Goal: Information Seeking & Learning: Learn about a topic

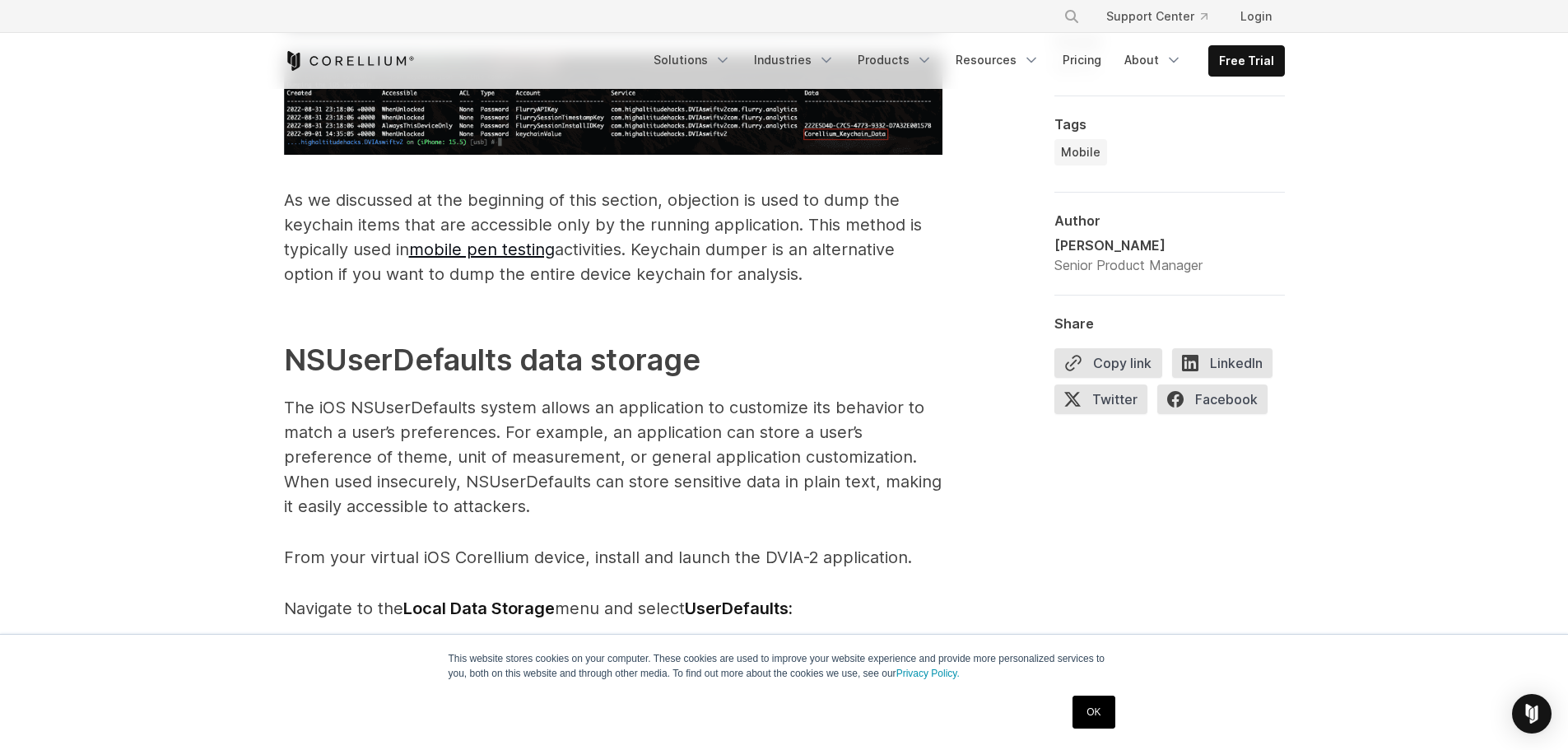
scroll to position [3292, 0]
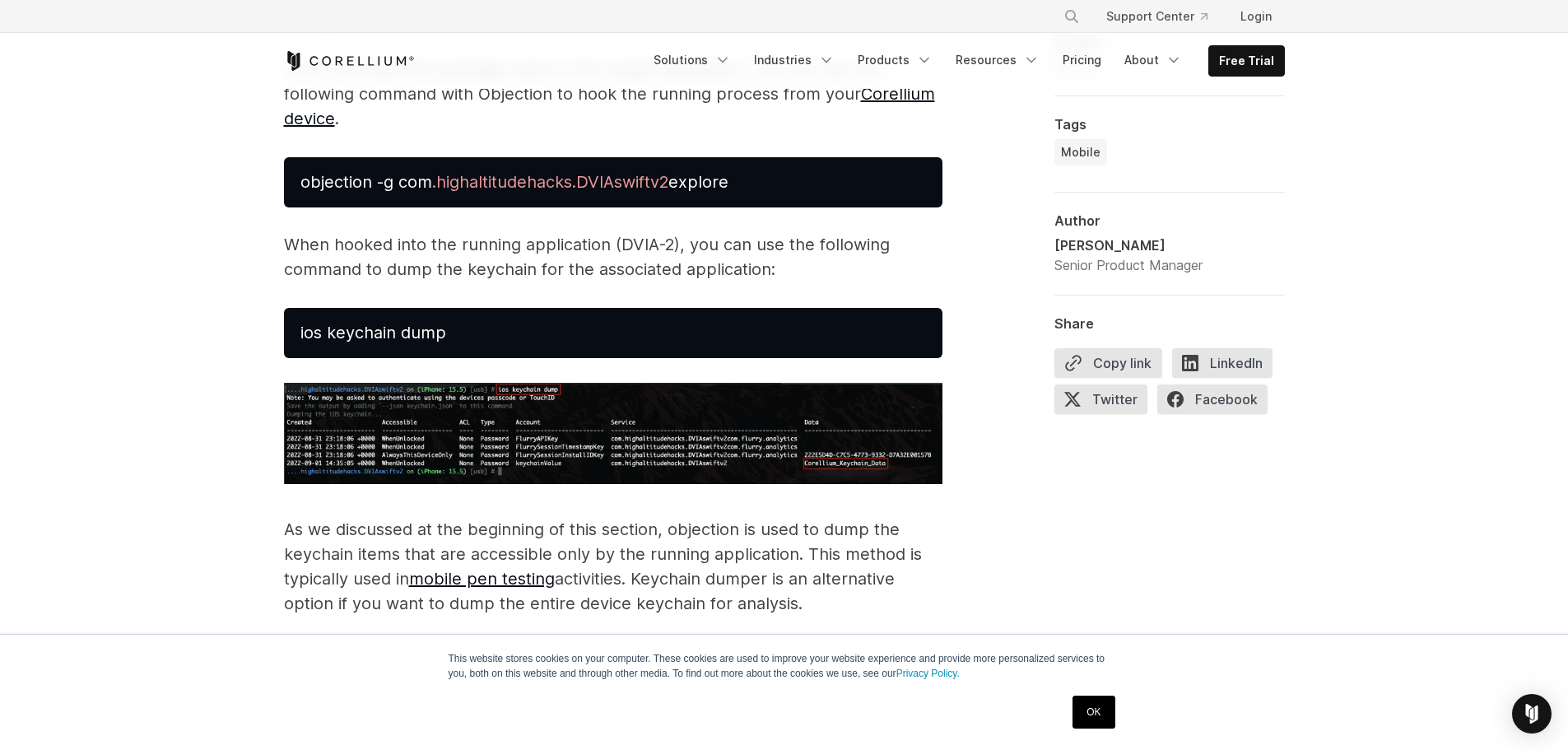
click at [500, 454] on img at bounding box center [614, 432] width 659 height 101
drag, startPoint x: 231, startPoint y: 459, endPoint x: 182, endPoint y: 498, distance: 62.6
drag, startPoint x: 182, startPoint y: 500, endPoint x: 136, endPoint y: 565, distance: 79.6
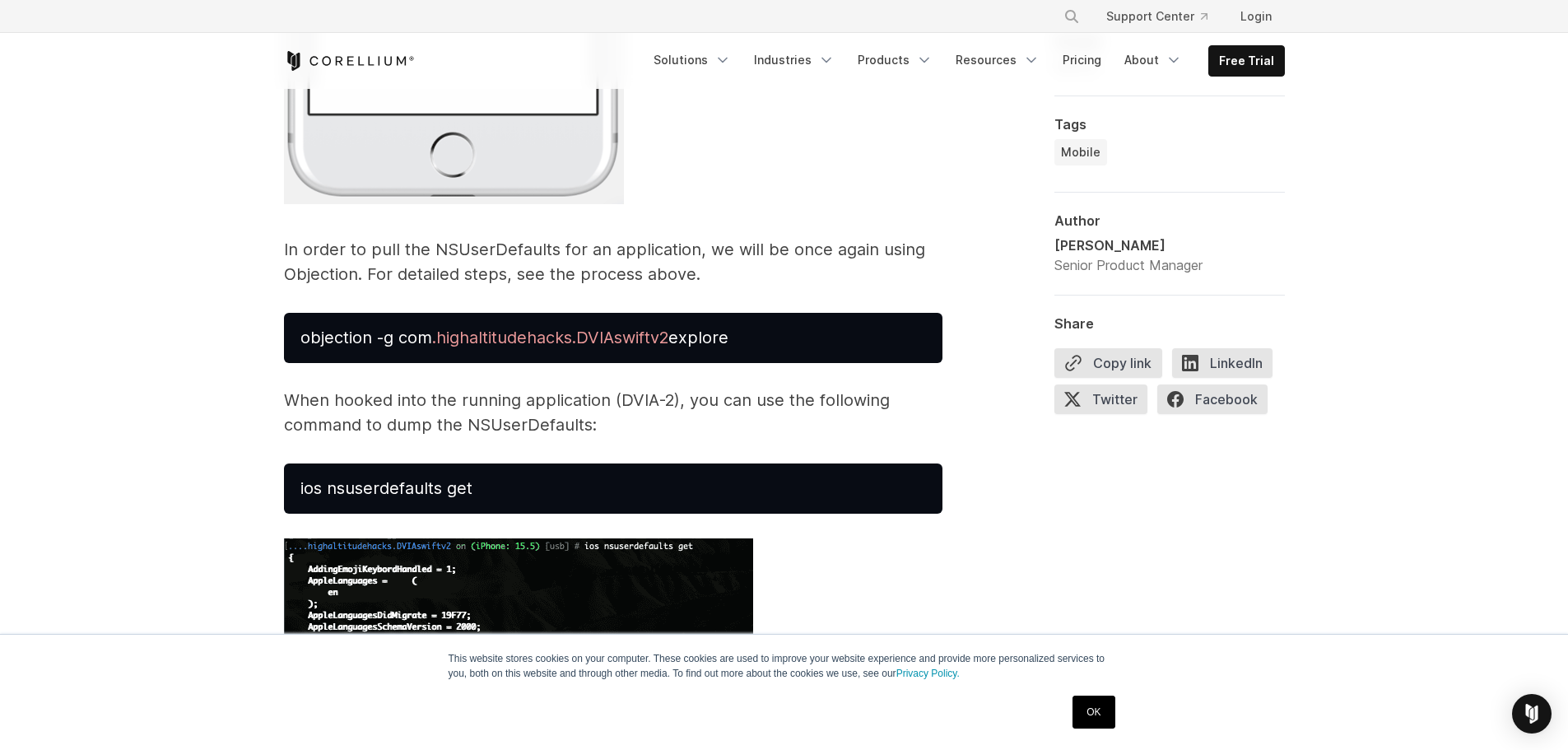
scroll to position [5021, 0]
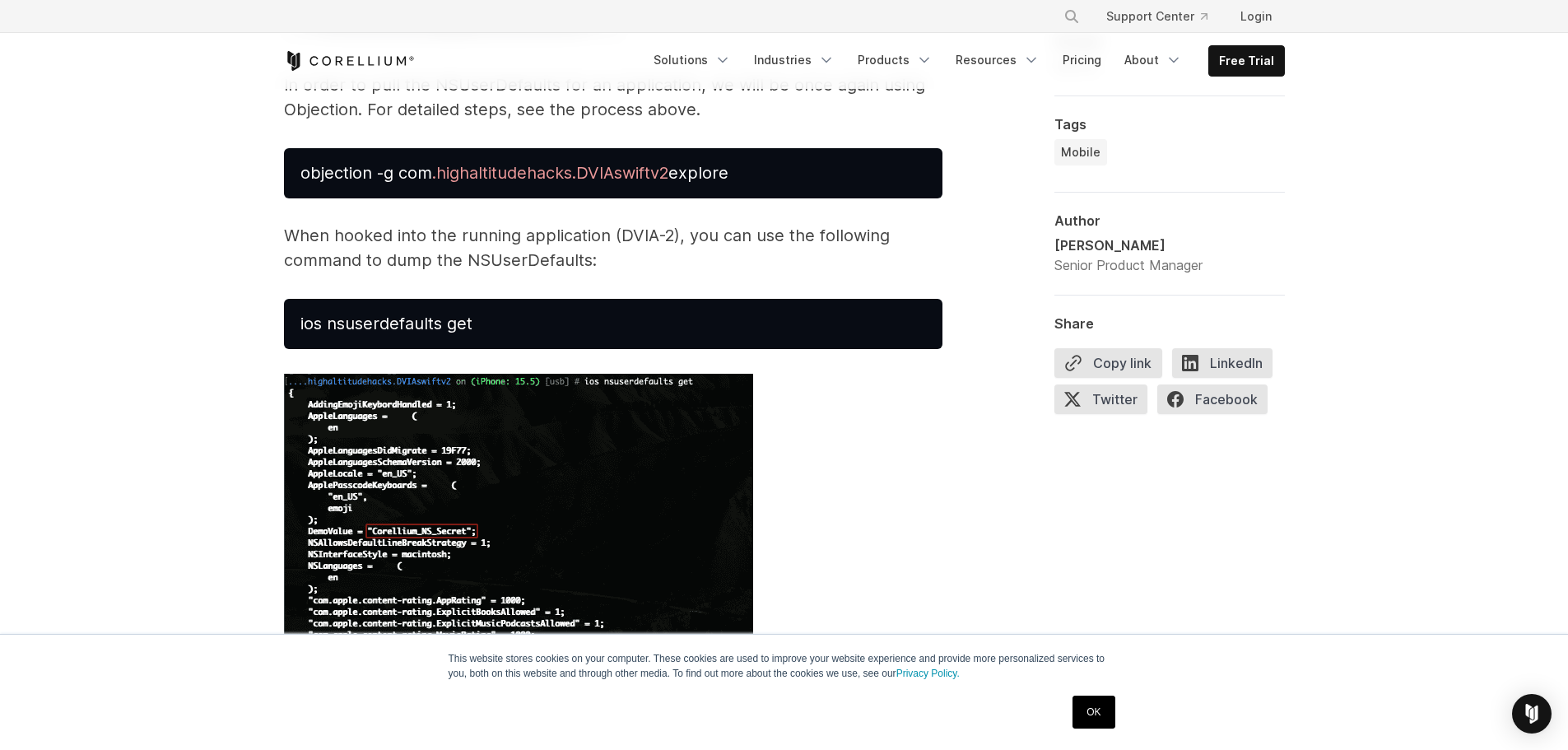
drag, startPoint x: 489, startPoint y: 495, endPoint x: 819, endPoint y: 451, distance: 332.9
click at [819, 451] on p at bounding box center [614, 523] width 659 height 299
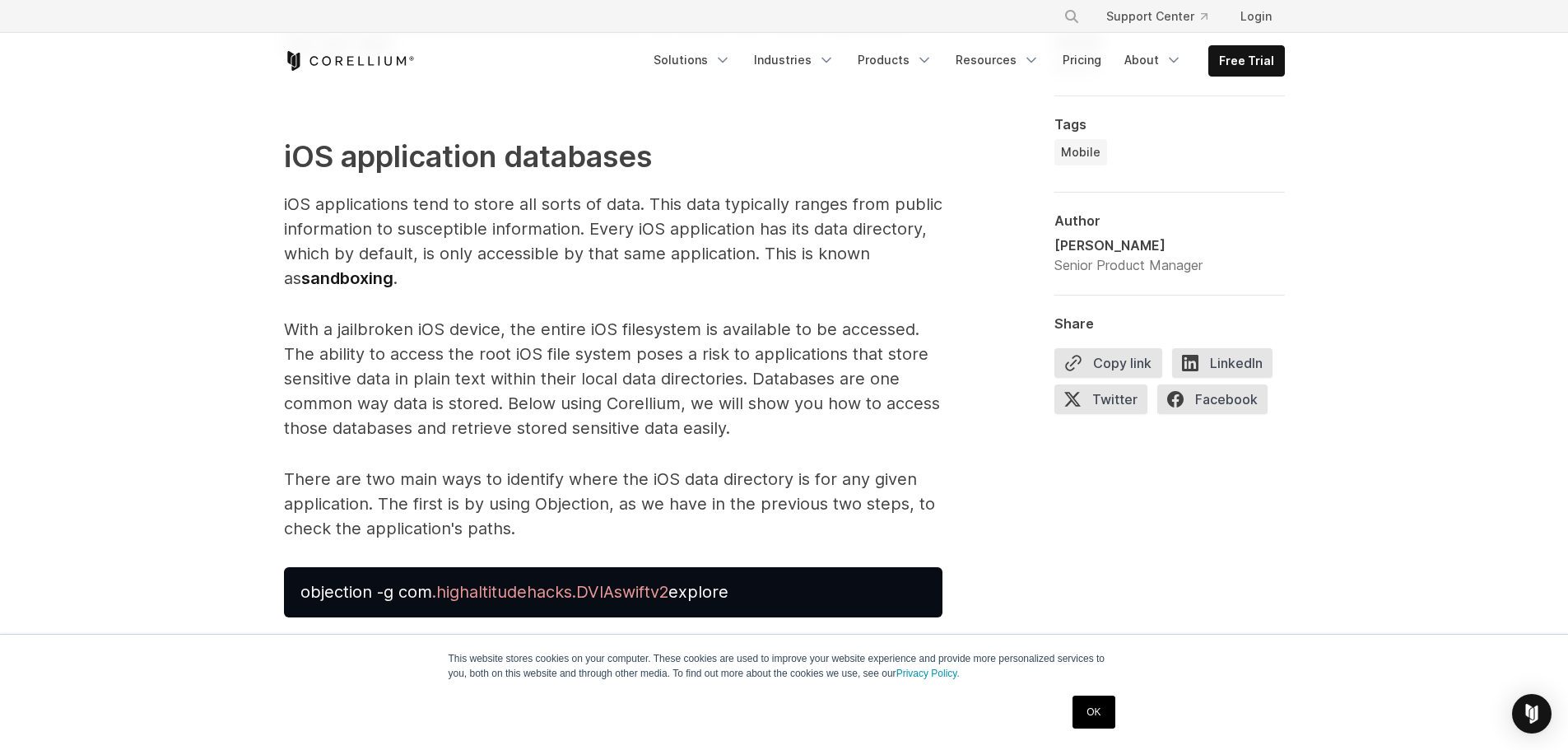
scroll to position [5843, 0]
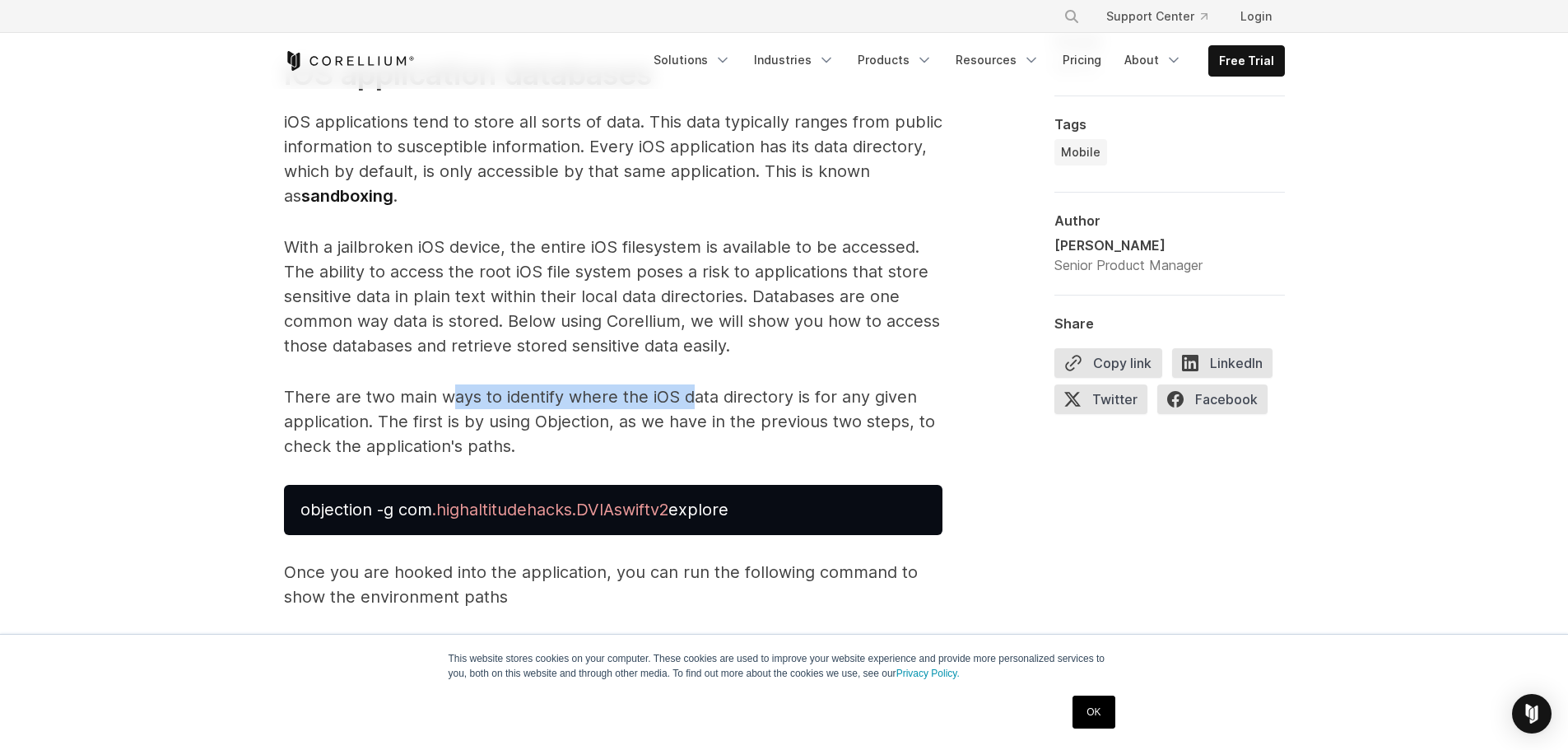
drag, startPoint x: 451, startPoint y: 426, endPoint x: 690, endPoint y: 430, distance: 239.0
click at [690, 430] on p "There are two main ways to identify where the iOS data directory is for any giv…" at bounding box center [614, 422] width 659 height 75
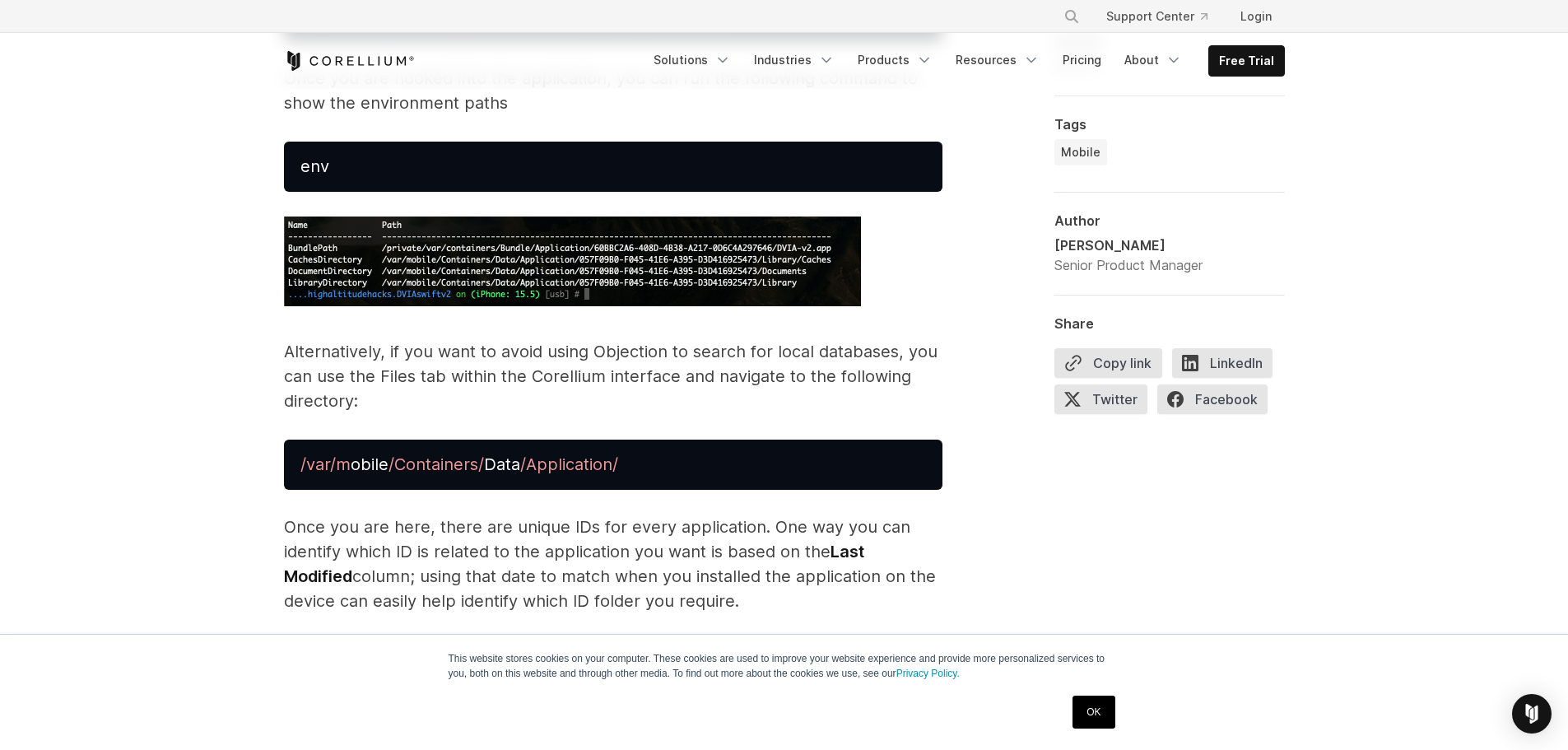
scroll to position [6502, 0]
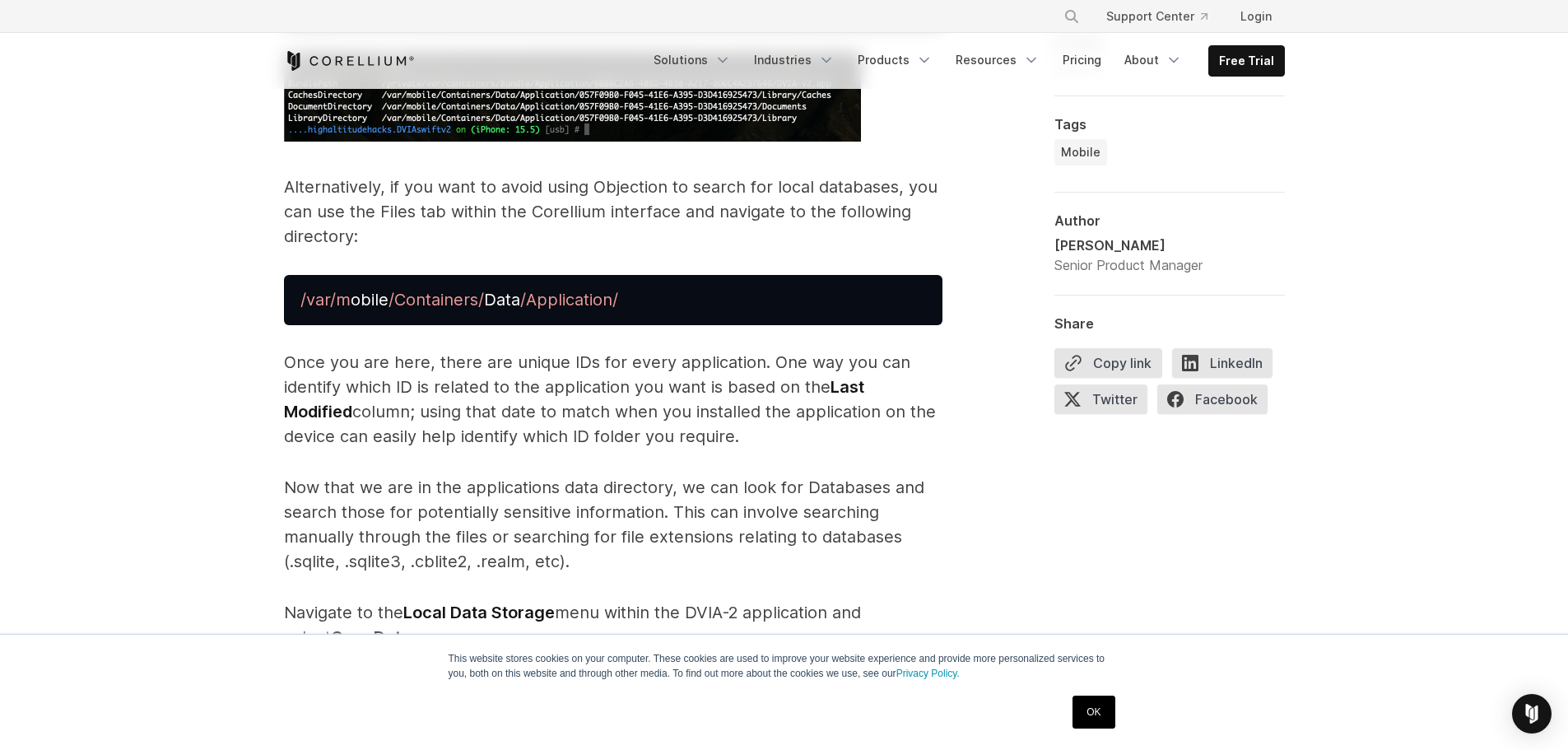
drag, startPoint x: 389, startPoint y: 175, endPoint x: 762, endPoint y: 216, distance: 375.2
click at [762, 216] on p "Alternatively, if you want to avoid using Objection to search for local databas…" at bounding box center [614, 212] width 659 height 75
drag, startPoint x: 762, startPoint y: 218, endPoint x: 384, endPoint y: 410, distance: 424.0
click at [387, 411] on p "Once you are here, there are unique IDs for every application. One way you can …" at bounding box center [614, 399] width 659 height 99
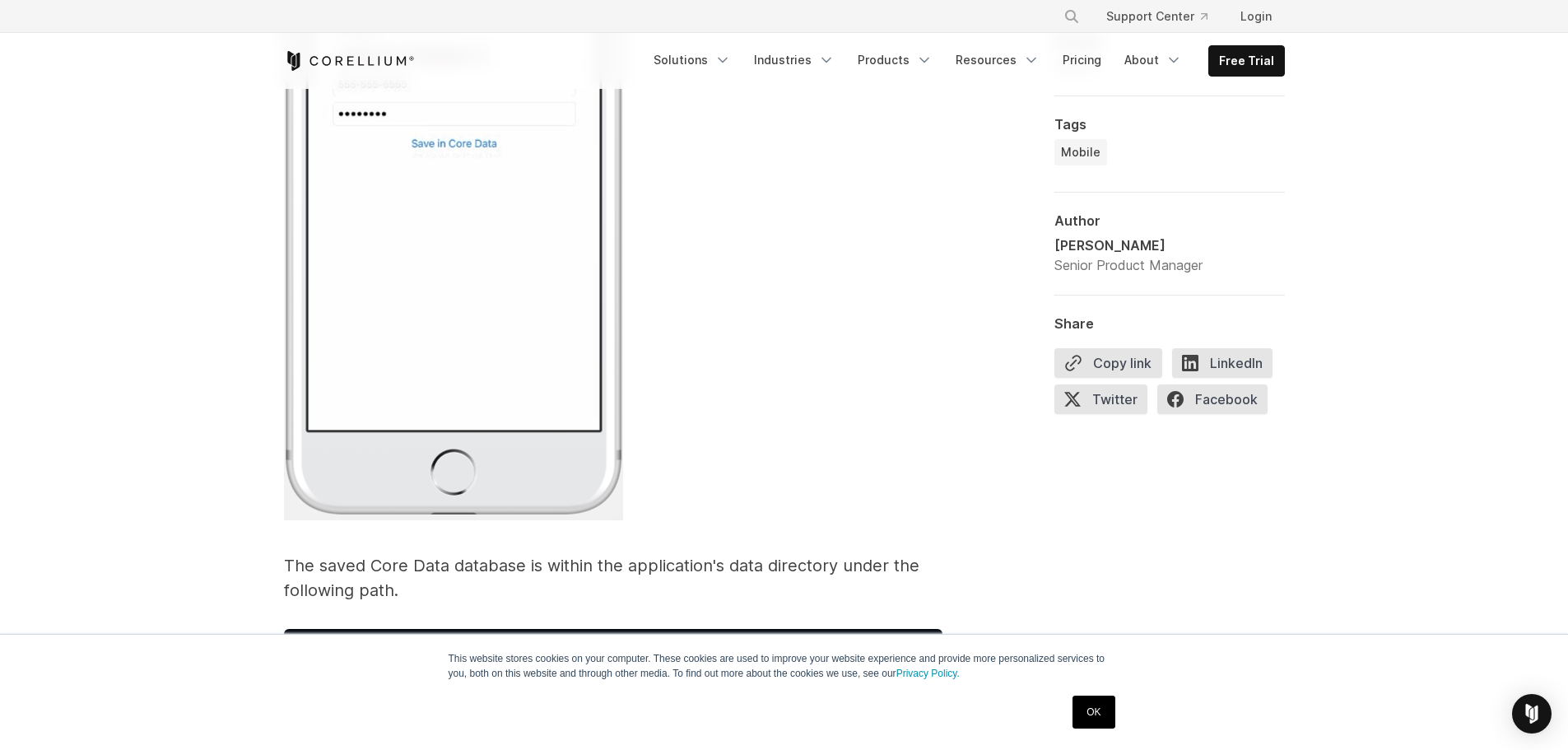
scroll to position [7736, 0]
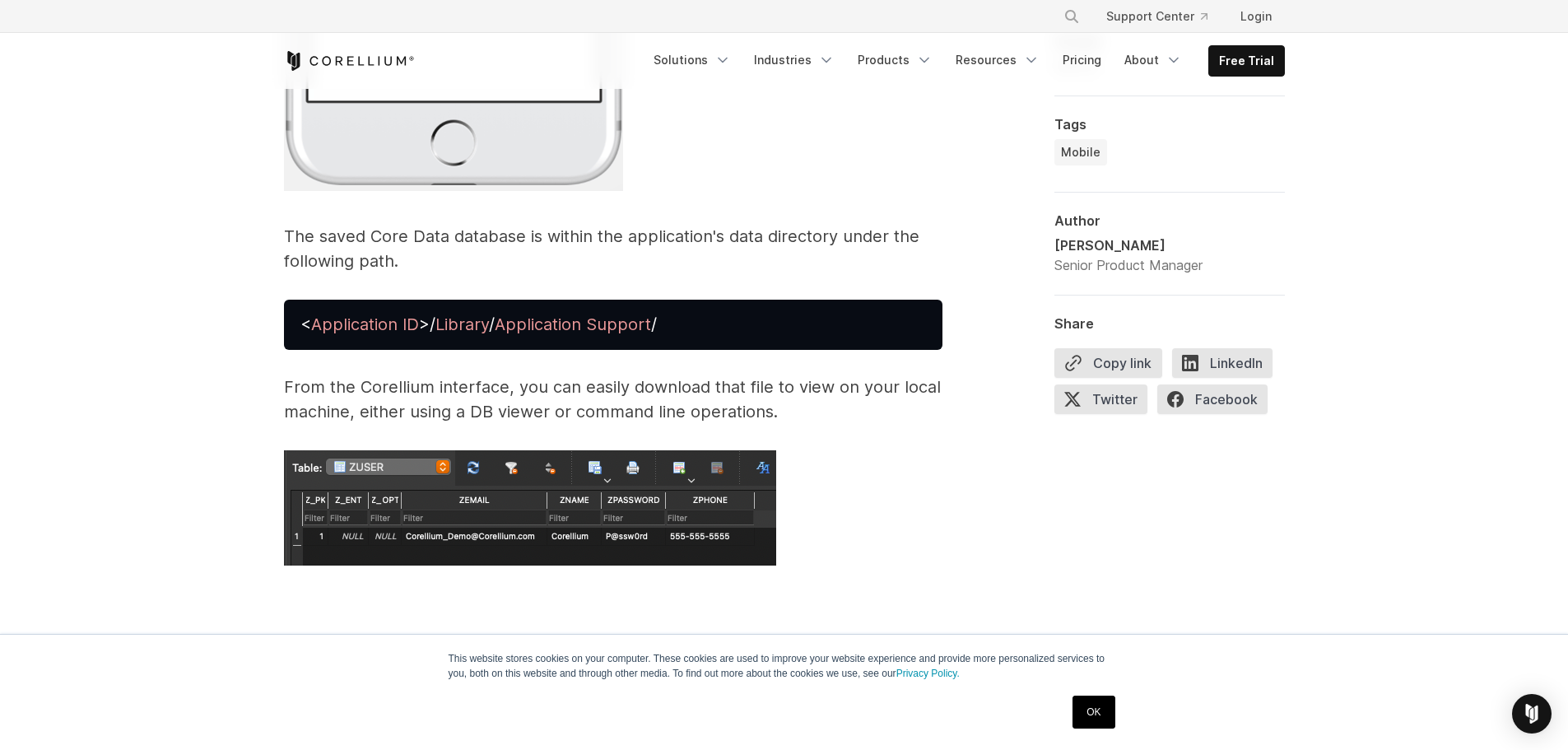
drag, startPoint x: 369, startPoint y: 398, endPoint x: 147, endPoint y: 412, distance: 222.4
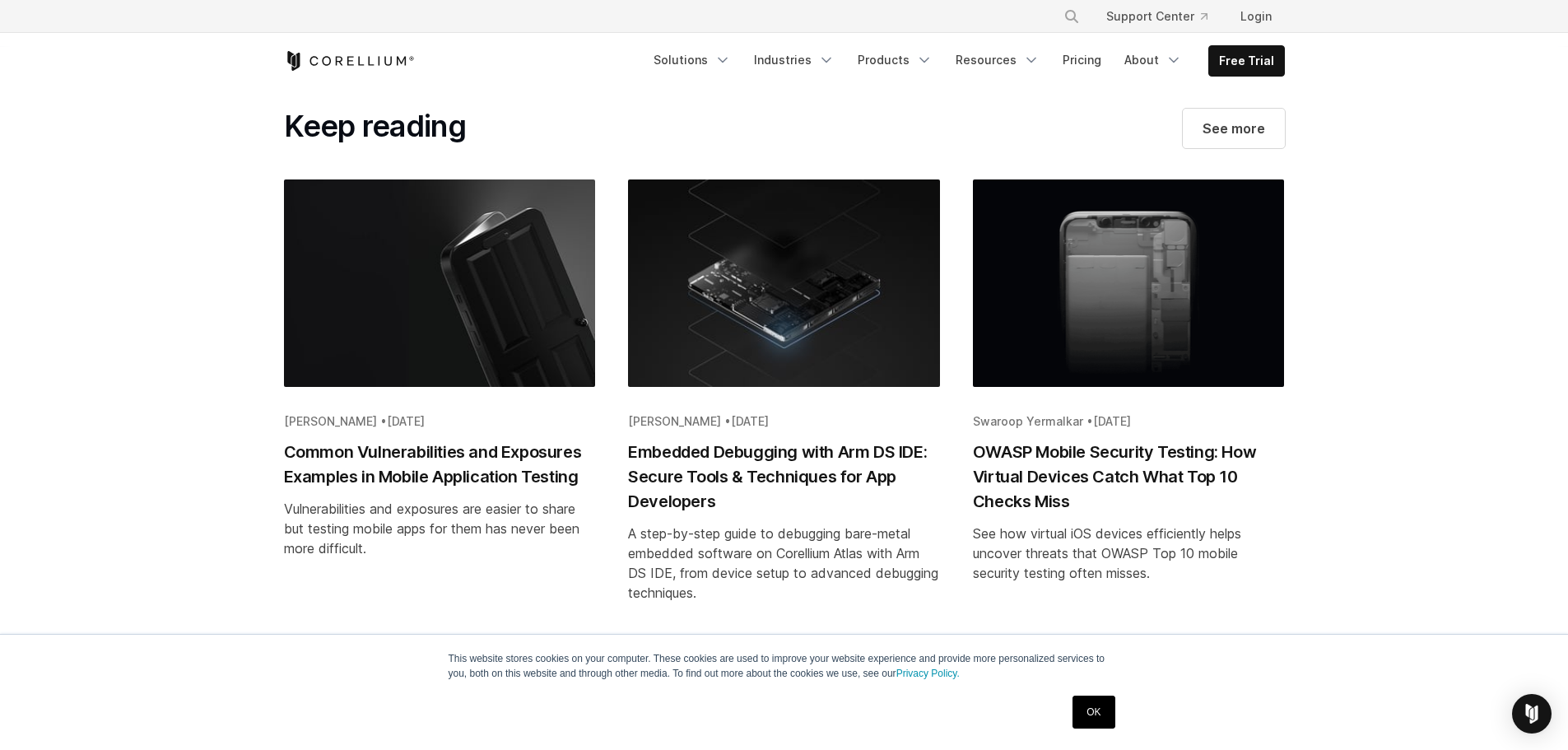
scroll to position [10041, 0]
